Goal: Task Accomplishment & Management: Manage account settings

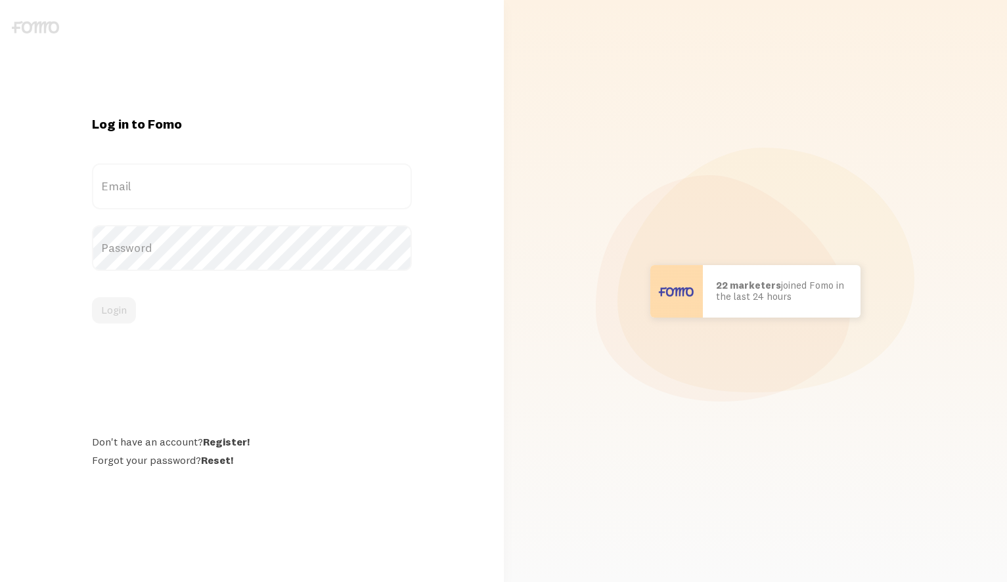
click at [216, 194] on label "Email" at bounding box center [252, 187] width 320 height 46
click at [216, 194] on input "Email" at bounding box center [252, 187] width 320 height 46
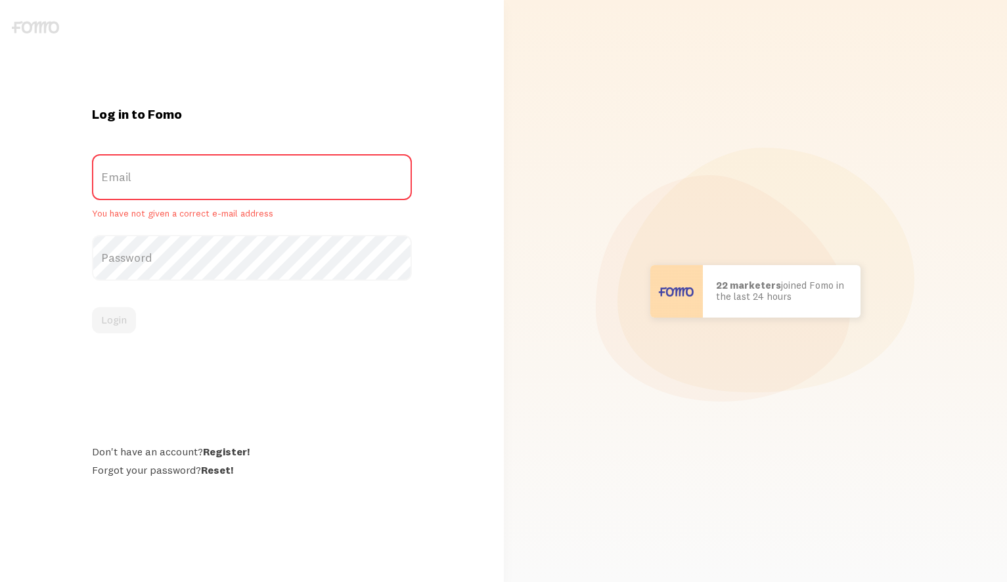
click at [172, 174] on label "Email" at bounding box center [252, 177] width 320 height 46
click at [172, 174] on input "Email" at bounding box center [252, 177] width 320 height 46
click at [159, 234] on form "Email You have not given a correct e-mail address Password Login" at bounding box center [252, 244] width 320 height 180
drag, startPoint x: 160, startPoint y: 246, endPoint x: 167, endPoint y: 263, distance: 17.9
click at [160, 246] on label "Password" at bounding box center [252, 258] width 320 height 46
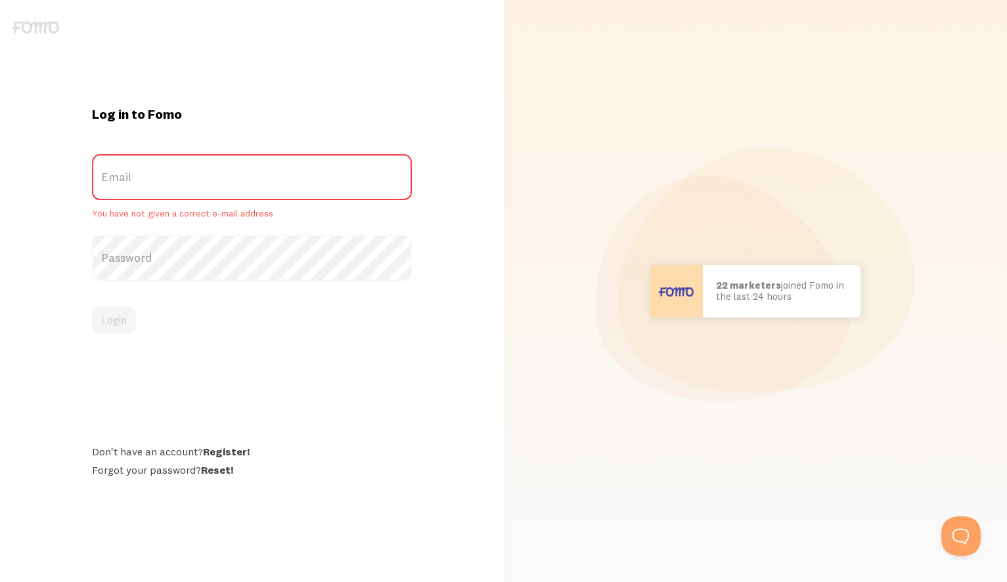
click at [167, 263] on label "Password" at bounding box center [252, 258] width 320 height 46
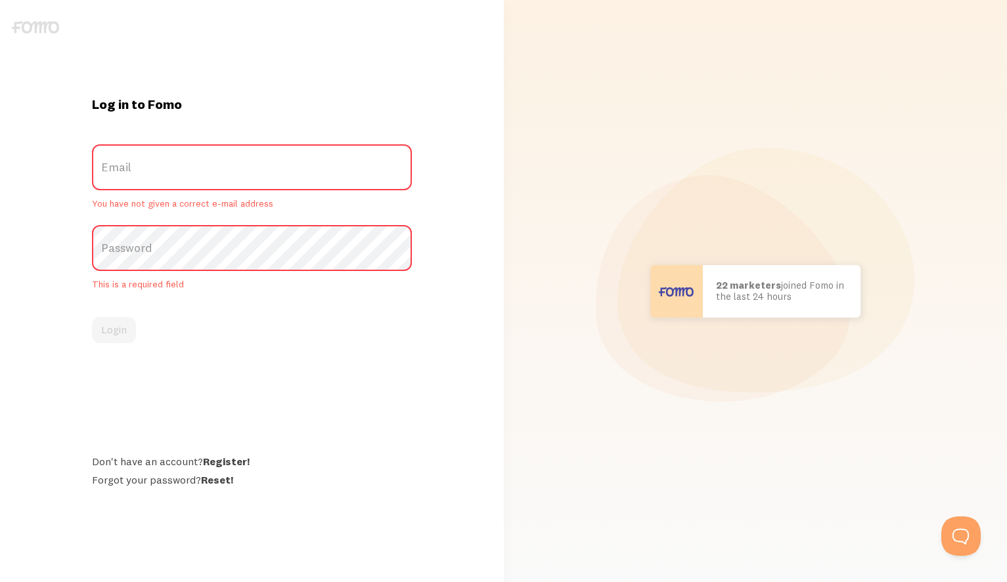
click at [171, 182] on label "Email" at bounding box center [252, 167] width 320 height 46
click at [171, 182] on input "Email" at bounding box center [252, 167] width 320 height 46
click at [116, 392] on div "Log in to Fomo Email You have not given a correct e-mail address Password This …" at bounding box center [252, 291] width 336 height 391
click at [167, 151] on label "Email" at bounding box center [252, 167] width 320 height 46
click at [167, 151] on input "Email" at bounding box center [252, 167] width 320 height 46
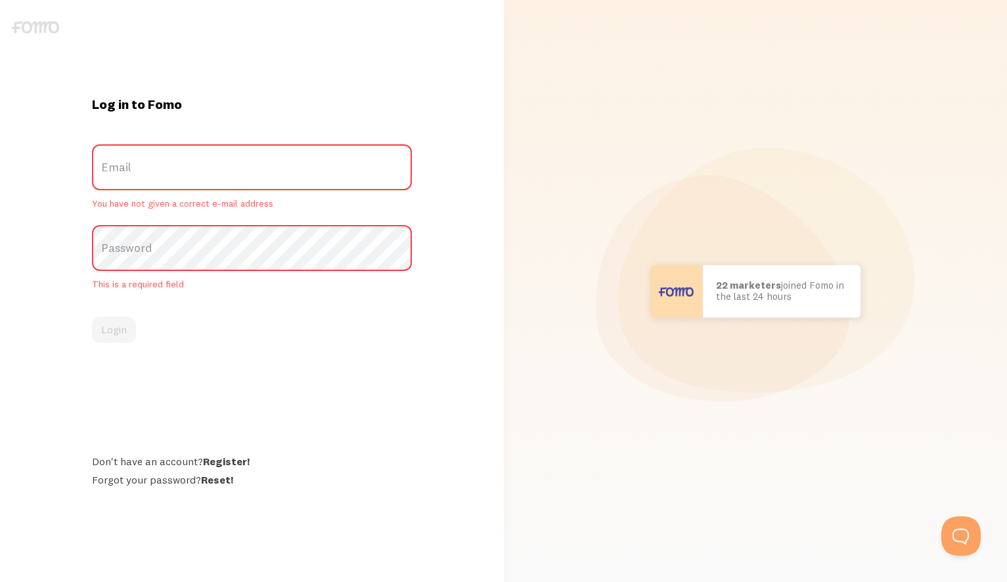
click at [160, 171] on label "Email" at bounding box center [252, 167] width 320 height 46
click at [160, 171] on input "Email" at bounding box center [252, 167] width 320 height 46
